Goal: Information Seeking & Learning: Learn about a topic

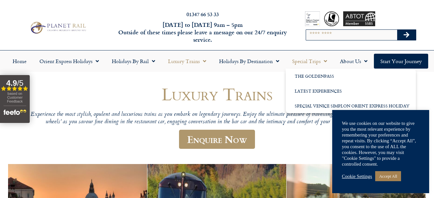
click at [307, 62] on link "Special Trips" at bounding box center [309, 61] width 48 height 15
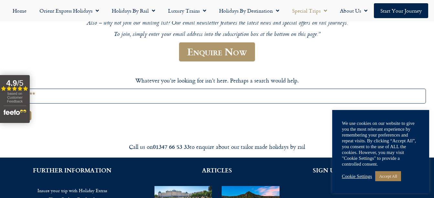
scroll to position [97, 0]
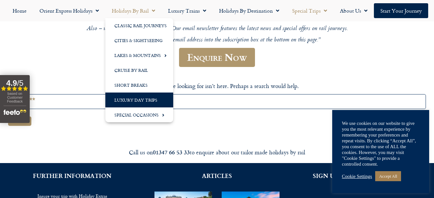
click at [149, 101] on link "Luxury Day Trips" at bounding box center [139, 99] width 68 height 15
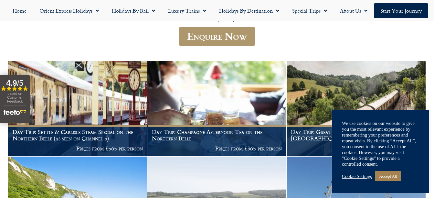
scroll to position [129, 0]
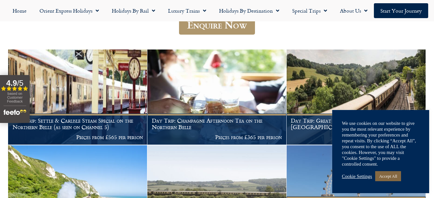
click at [394, 174] on link "Accept All" at bounding box center [388, 176] width 26 height 10
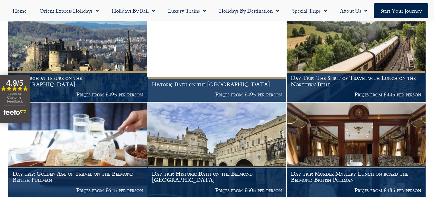
scroll to position [549, 0]
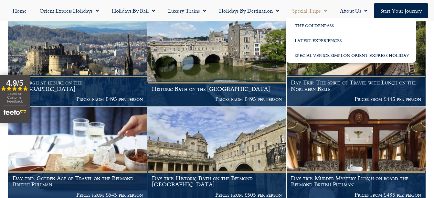
click at [308, 10] on link "Special Trips" at bounding box center [309, 10] width 48 height 15
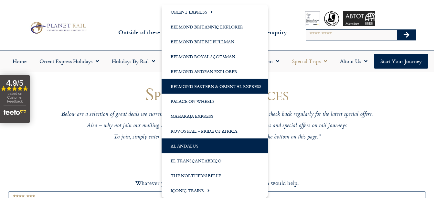
click at [183, 145] on link "Al Andalus" at bounding box center [214, 145] width 106 height 15
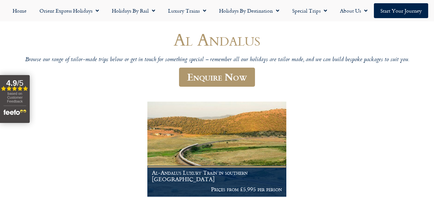
scroll to position [65, 0]
